Goal: Task Accomplishment & Management: Manage account settings

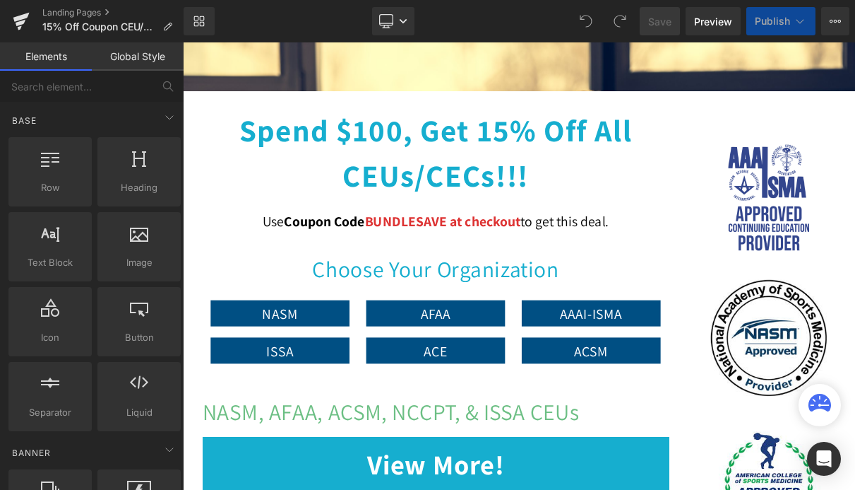
scroll to position [364, 0]
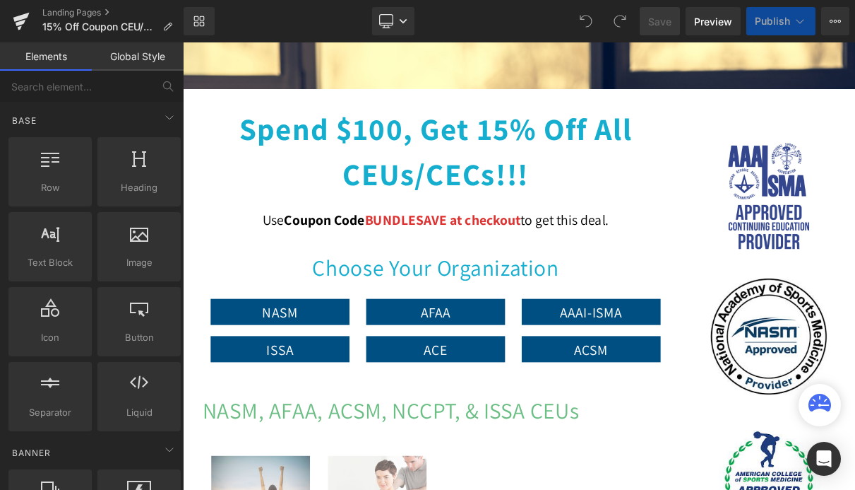
click at [504, 218] on h2 "Spend $100, get 15% off all CEUs/CECs!!!" at bounding box center [504, 181] width 593 height 117
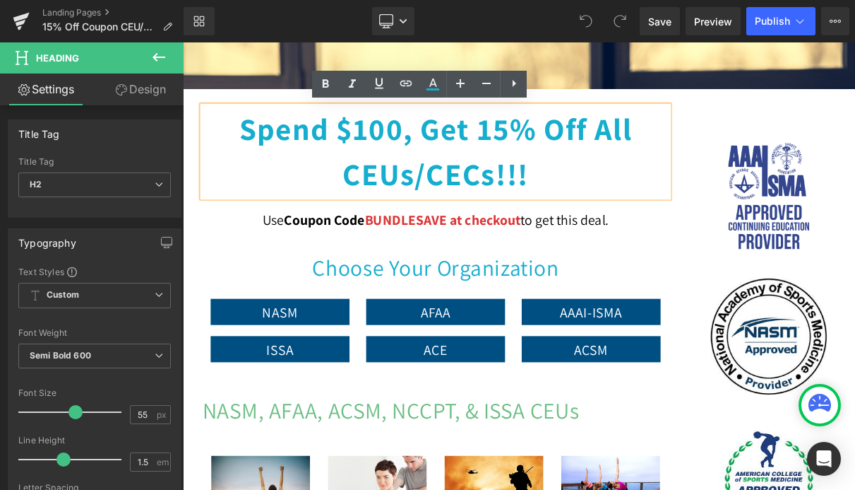
click at [539, 155] on h2 "Spend $100, get 15% off all CEUs/CECs!!!" at bounding box center [504, 181] width 593 height 117
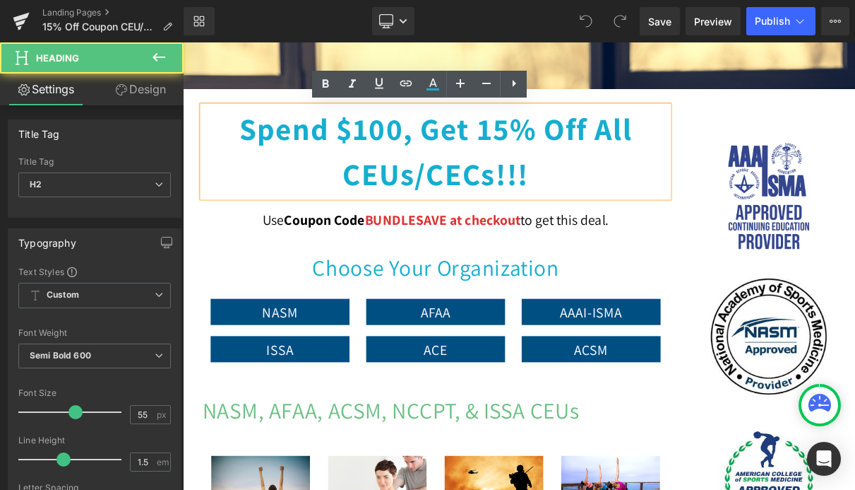
click at [600, 148] on h2 "Spend $100, get 15% off all CEUs/CECs!!!" at bounding box center [504, 181] width 593 height 117
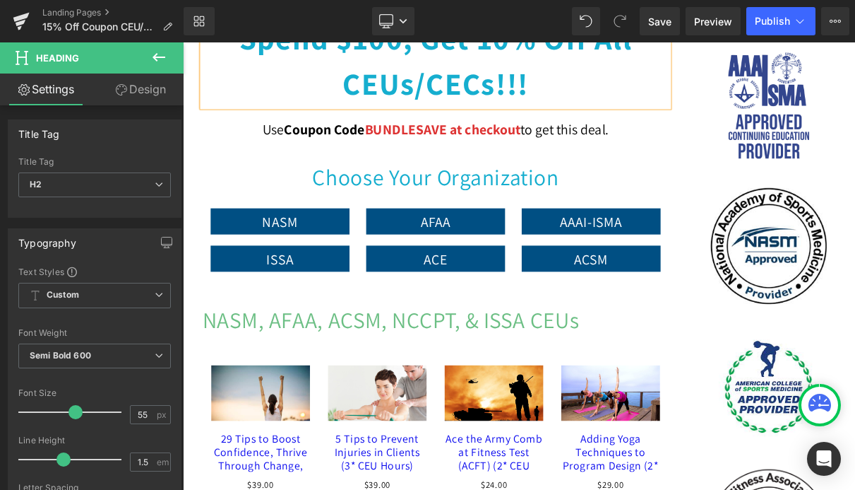
scroll to position [0, 0]
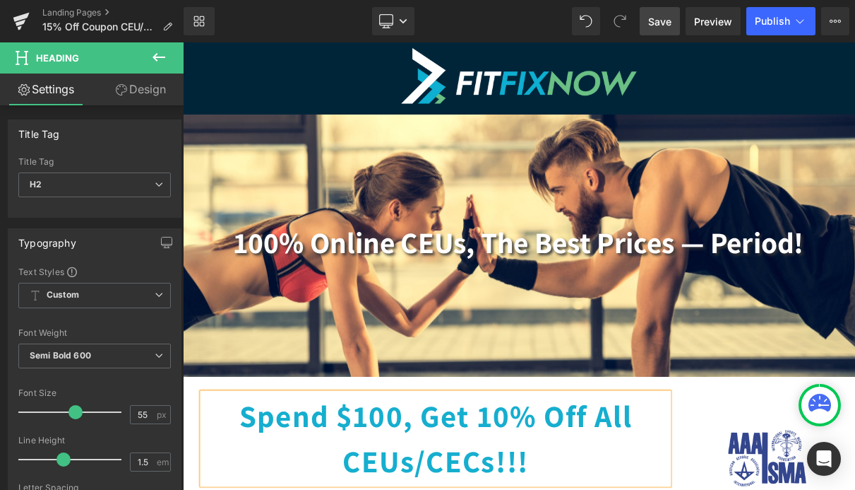
click at [654, 22] on span "Save" at bounding box center [659, 21] width 23 height 15
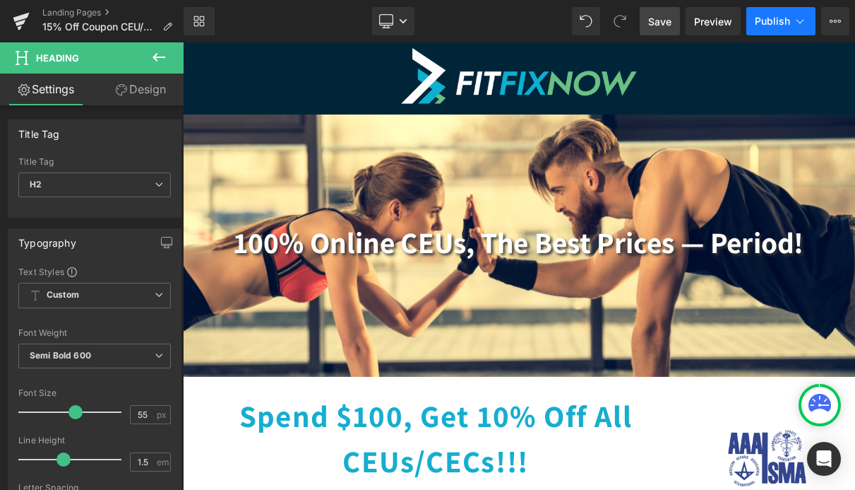
click at [778, 30] on button "Publish" at bounding box center [781, 21] width 69 height 28
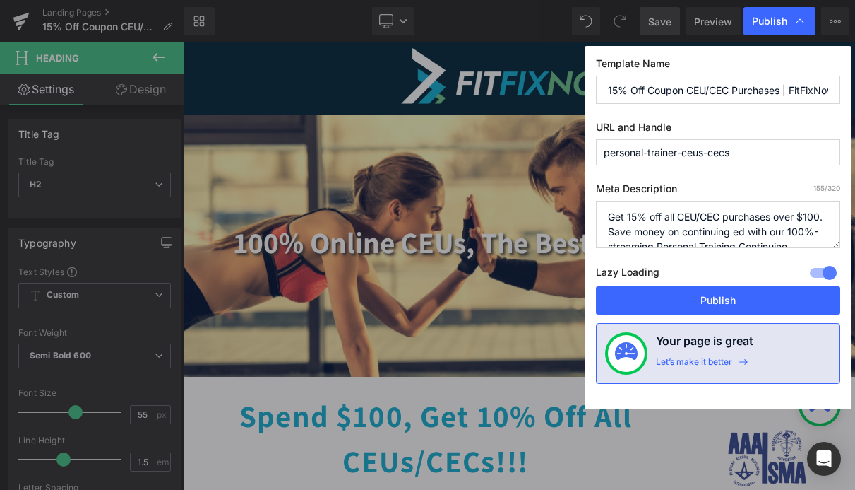
click at [621, 94] on input "15% Off Coupon CEU/CEC Purchases | FitFixNow" at bounding box center [718, 90] width 244 height 28
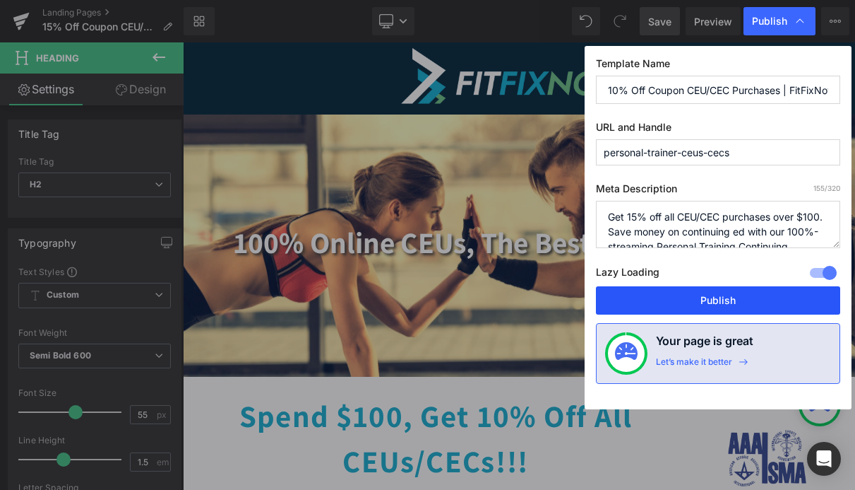
type input "10% Off Coupon CEU/CEC Purchases | FitFixNow"
click at [709, 302] on button "Publish" at bounding box center [718, 300] width 244 height 28
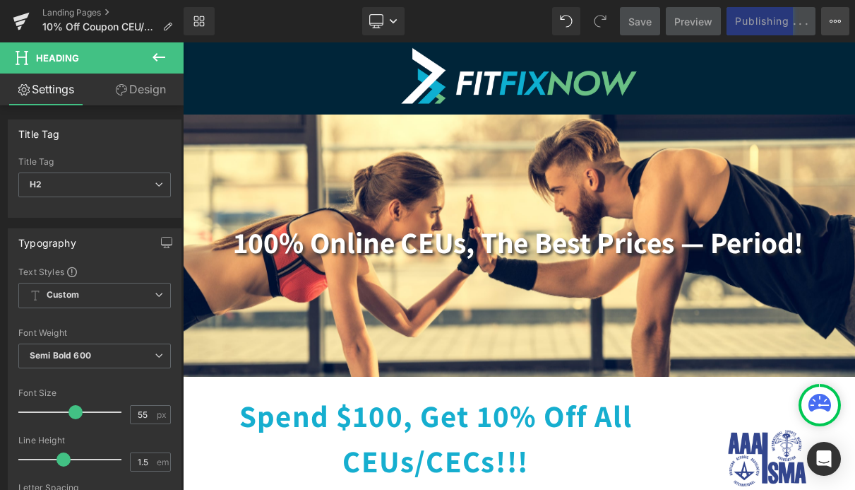
drag, startPoint x: 836, startPoint y: 26, endPoint x: 843, endPoint y: 25, distance: 7.2
click at [836, 25] on icon at bounding box center [835, 21] width 11 height 11
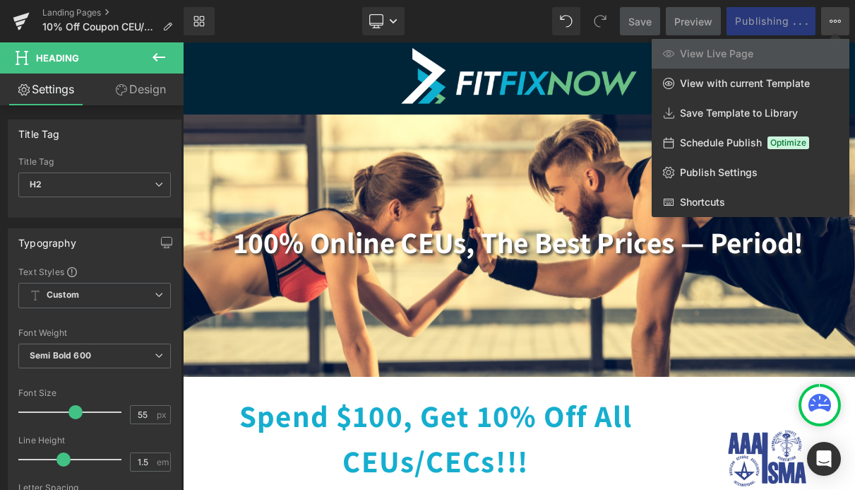
click at [693, 20] on link "Preview" at bounding box center [693, 21] width 55 height 28
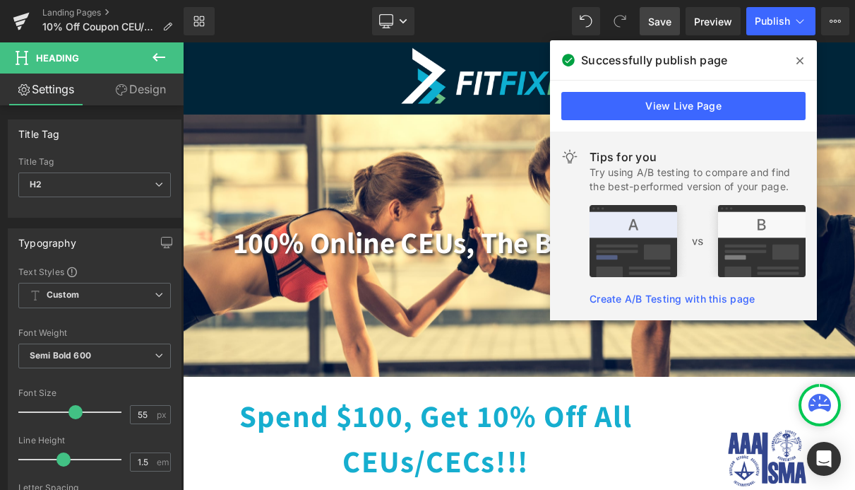
click at [665, 23] on span "Save" at bounding box center [659, 21] width 23 height 15
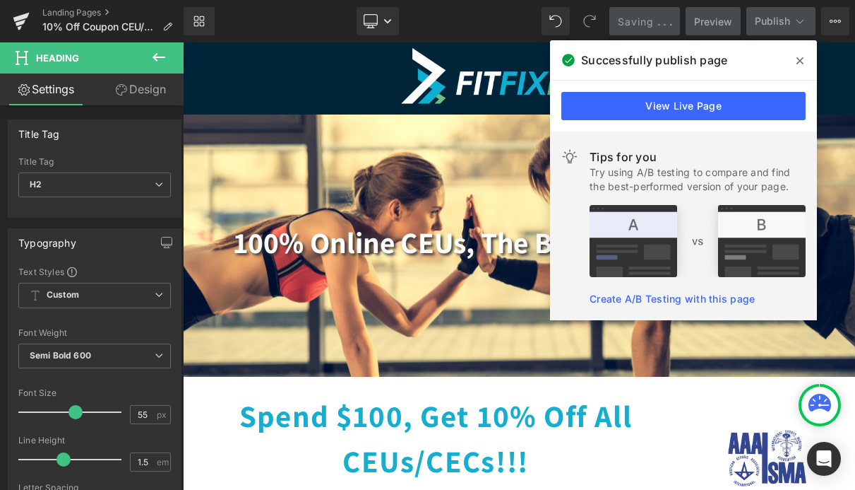
drag, startPoint x: 797, startPoint y: 56, endPoint x: 751, endPoint y: 4, distance: 69.0
click at [797, 56] on icon at bounding box center [800, 60] width 7 height 11
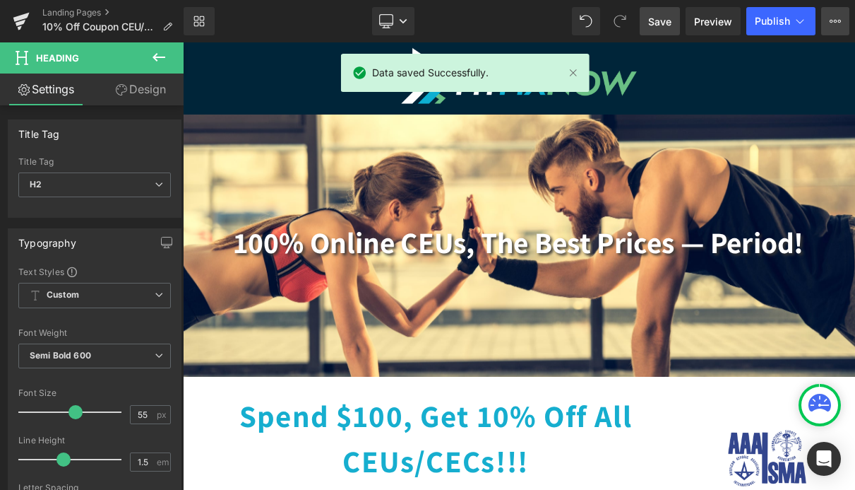
click at [831, 16] on icon at bounding box center [835, 21] width 11 height 11
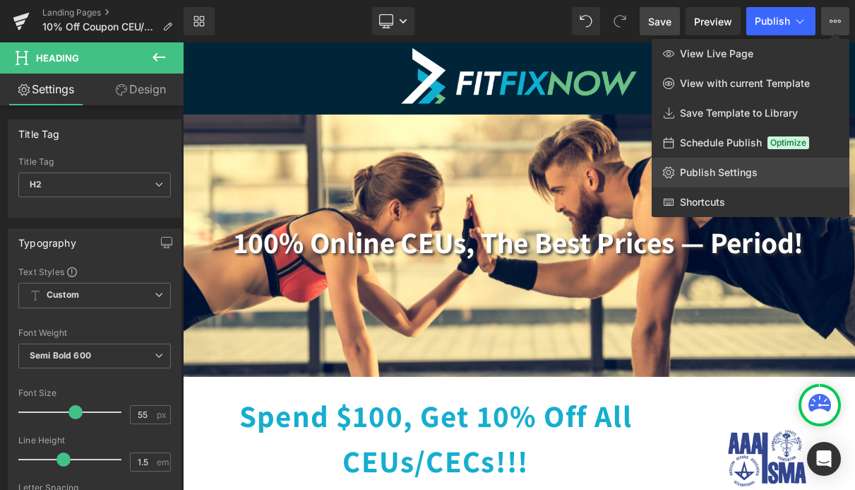
click at [716, 177] on span "Publish Settings" at bounding box center [719, 172] width 78 height 13
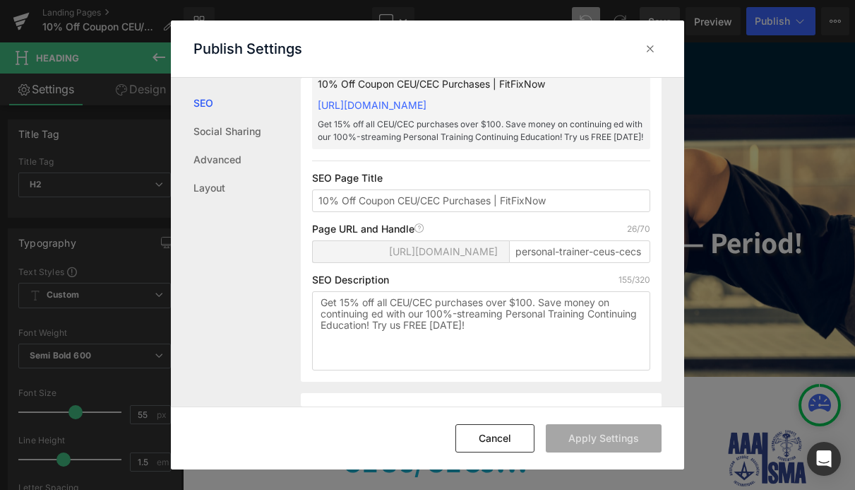
scroll to position [99, 0]
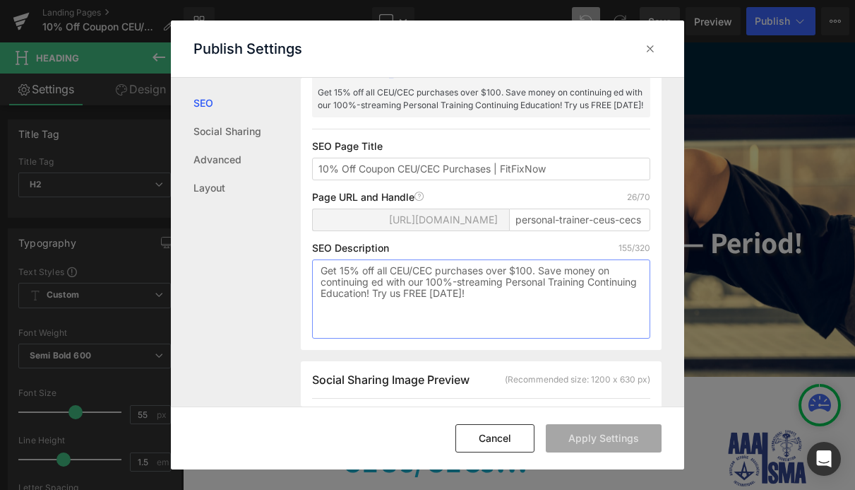
drag, startPoint x: 350, startPoint y: 293, endPoint x: 342, endPoint y: 283, distance: 13.1
click at [350, 293] on textarea "Get 15% off all CEU/CEC purchases over $100. Save money on continuing ed with o…" at bounding box center [481, 298] width 338 height 79
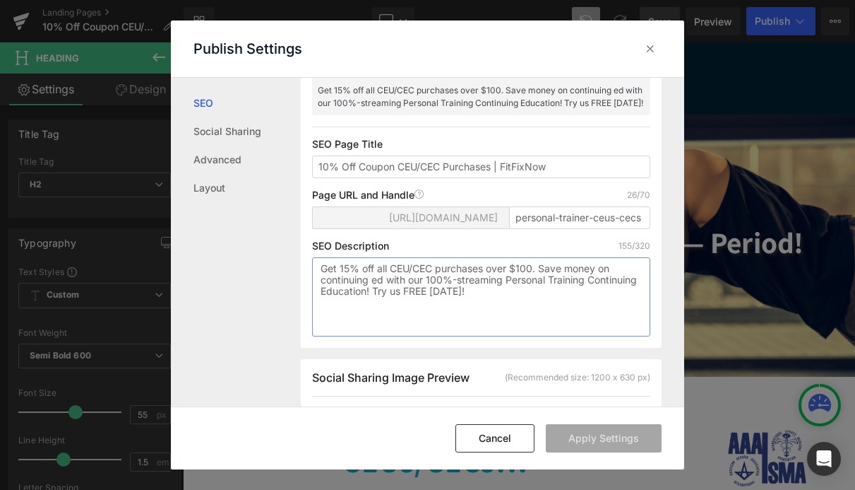
click at [347, 280] on textarea "Get 15% off all CEU/CEC purchases over $100. Save money on continuing ed with o…" at bounding box center [481, 296] width 338 height 79
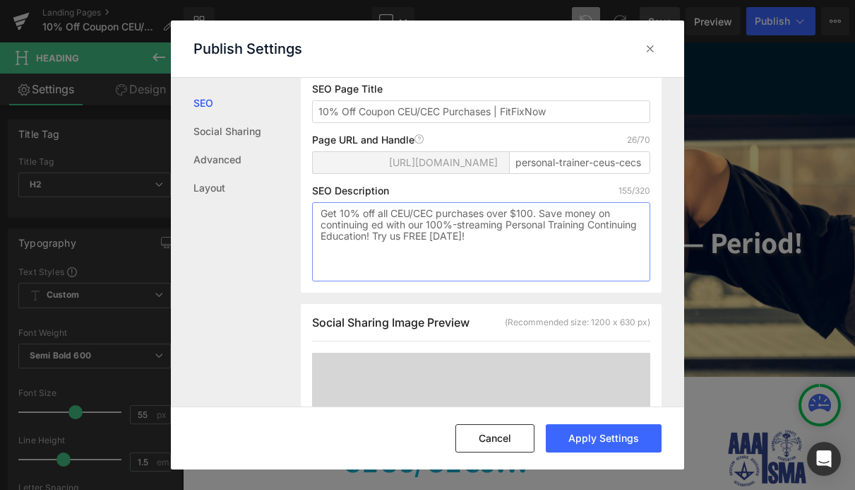
scroll to position [0, 0]
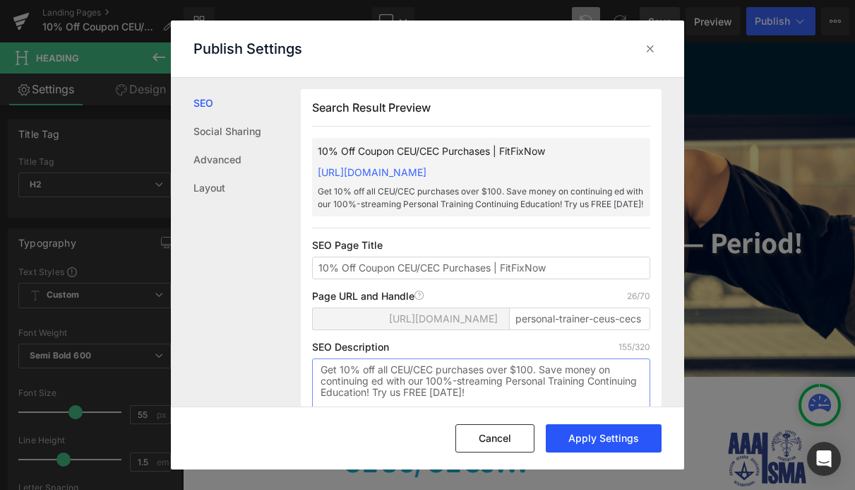
type textarea "Get 10% off all CEU/CEC purchases over $100. Save money on continuing ed with o…"
click at [591, 442] on button "Apply Settings" at bounding box center [604, 438] width 116 height 28
click at [250, 157] on link "Advanced" at bounding box center [247, 160] width 107 height 28
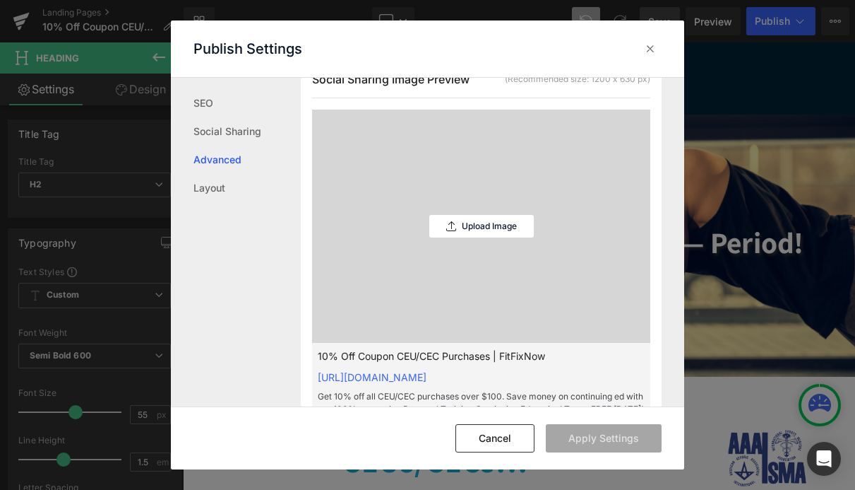
scroll to position [340, 0]
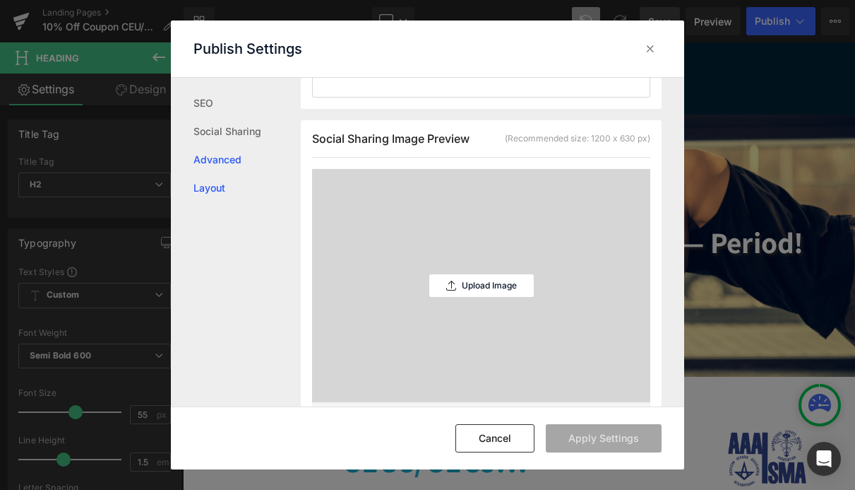
click at [224, 184] on link "Layout" at bounding box center [247, 188] width 107 height 28
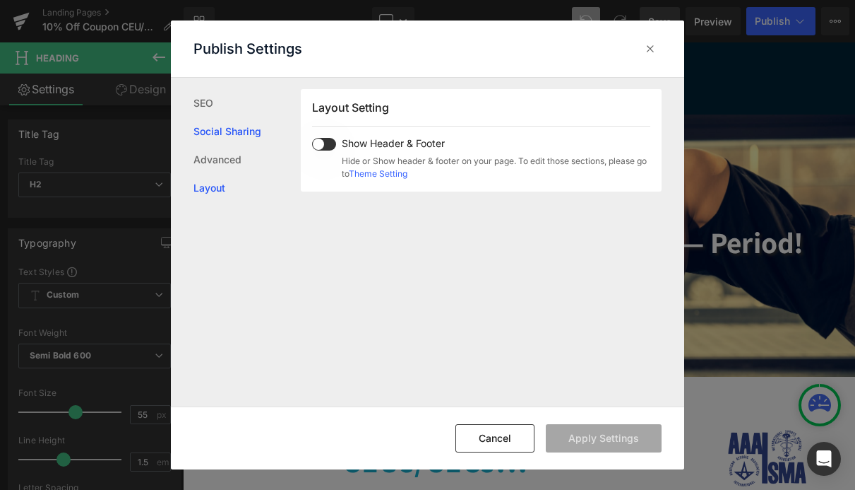
click at [219, 134] on link "Social Sharing" at bounding box center [247, 131] width 107 height 28
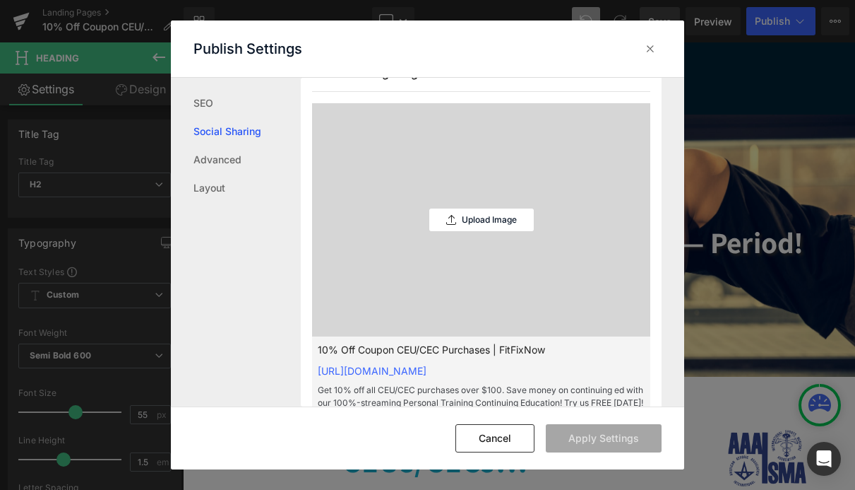
scroll to position [384, 0]
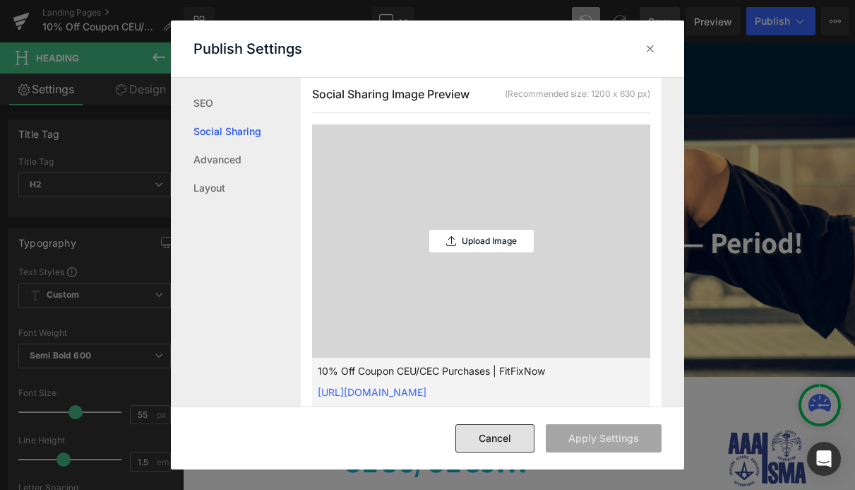
click at [504, 442] on button "Cancel" at bounding box center [495, 438] width 79 height 28
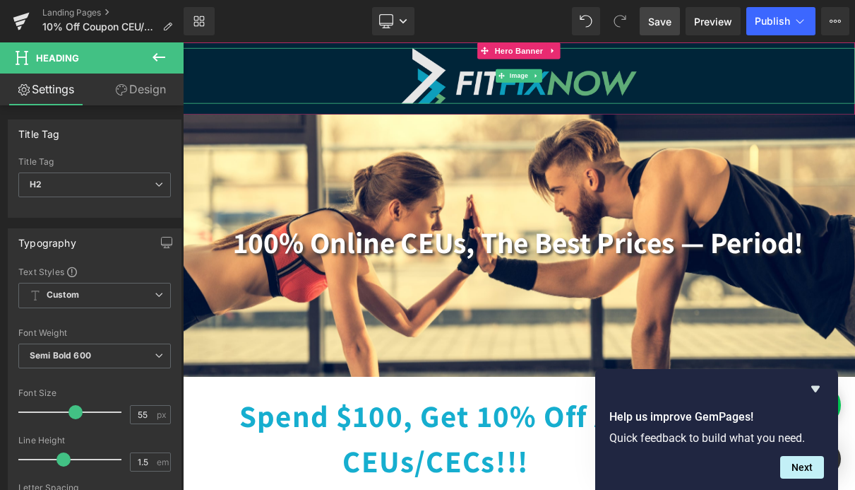
click at [592, 100] on img at bounding box center [611, 84] width 300 height 71
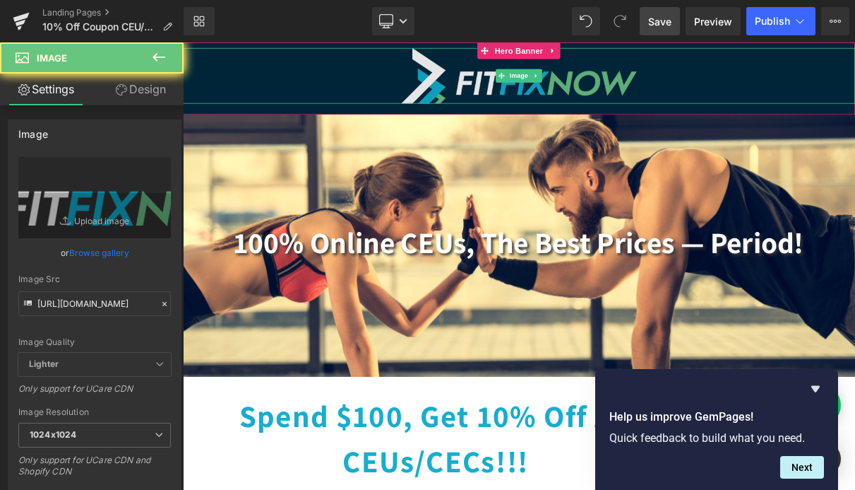
click at [592, 100] on img at bounding box center [611, 84] width 300 height 71
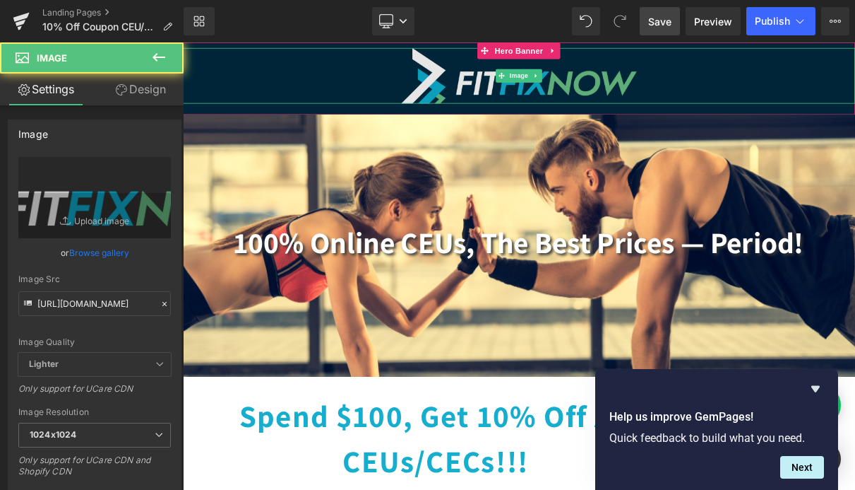
click at [471, 100] on img at bounding box center [611, 84] width 300 height 71
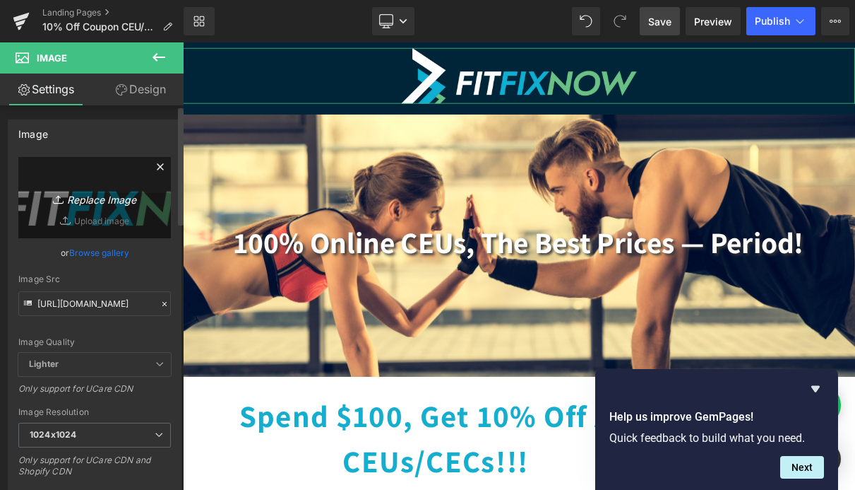
click at [87, 215] on link "Replace Image" at bounding box center [94, 197] width 153 height 81
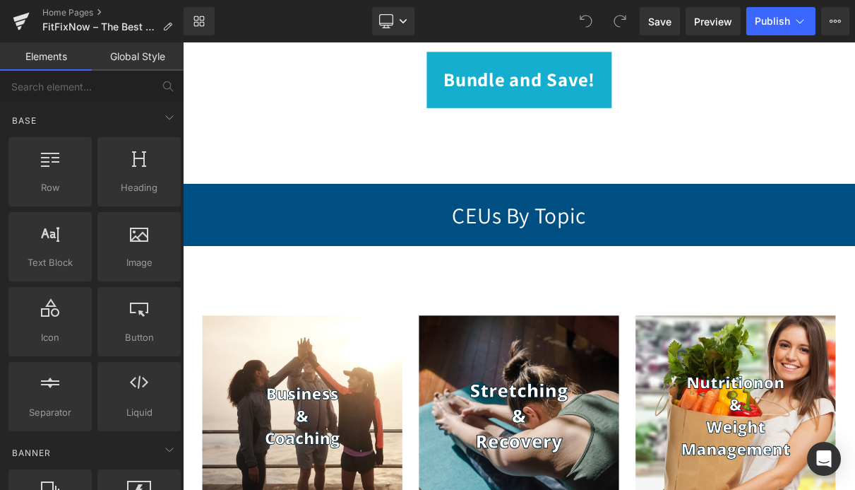
scroll to position [1177, 0]
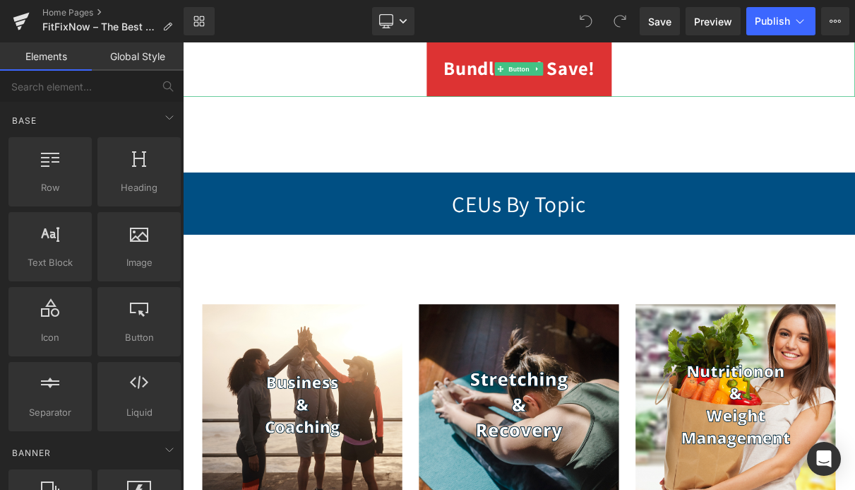
click at [689, 112] on link "Bundle and Save!" at bounding box center [610, 75] width 235 height 71
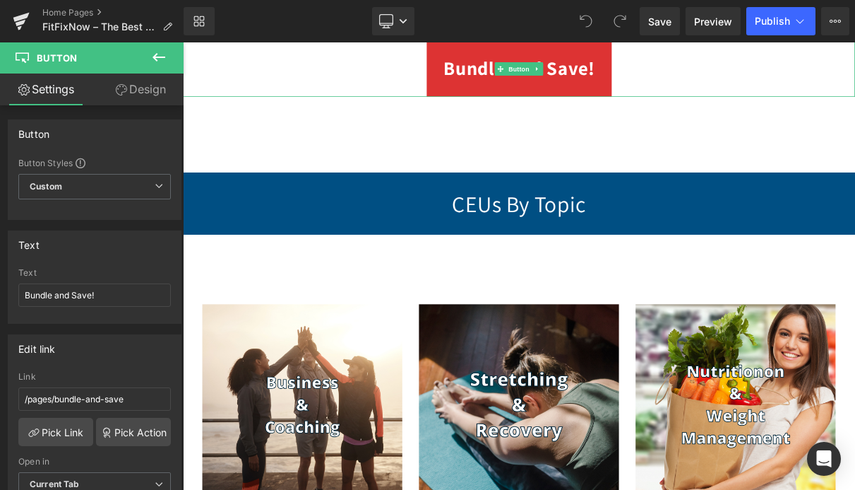
click at [689, 112] on link "Bundle and Save!" at bounding box center [610, 75] width 235 height 71
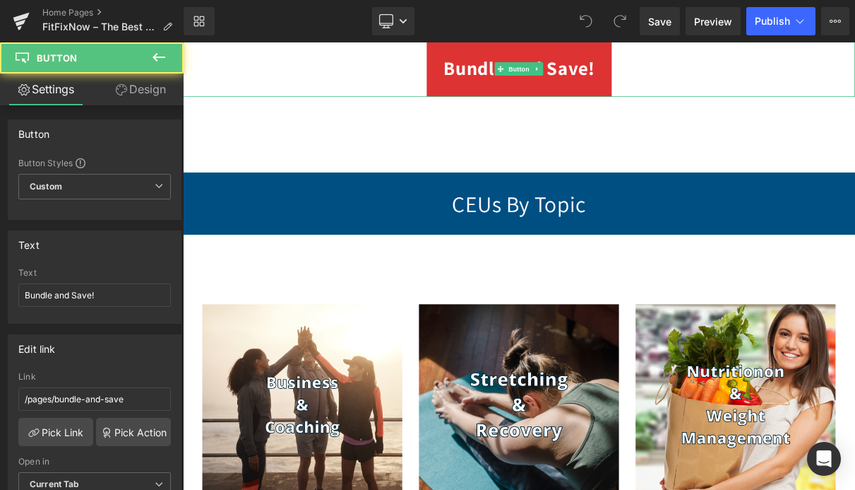
click at [689, 112] on link "Bundle and Save!" at bounding box center [610, 75] width 235 height 71
